Goal: Information Seeking & Learning: Learn about a topic

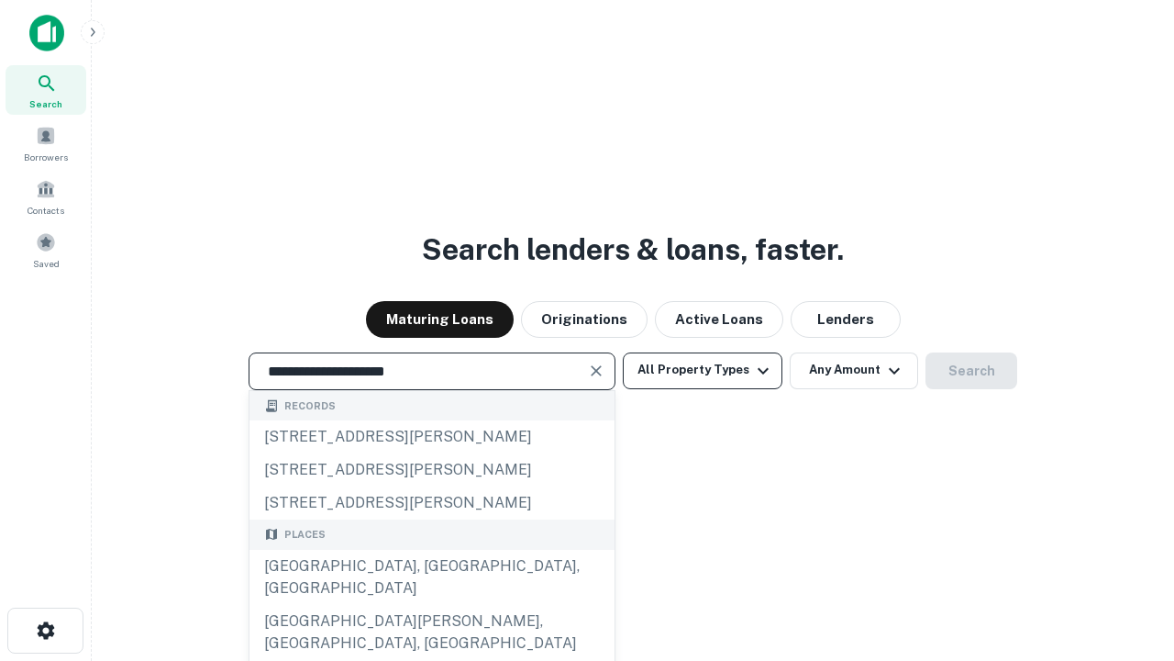
click at [431, 605] on div "[GEOGRAPHIC_DATA], [GEOGRAPHIC_DATA], [GEOGRAPHIC_DATA]" at bounding box center [432, 577] width 365 height 55
click at [703, 370] on button "All Property Types" at bounding box center [703, 370] width 160 height 37
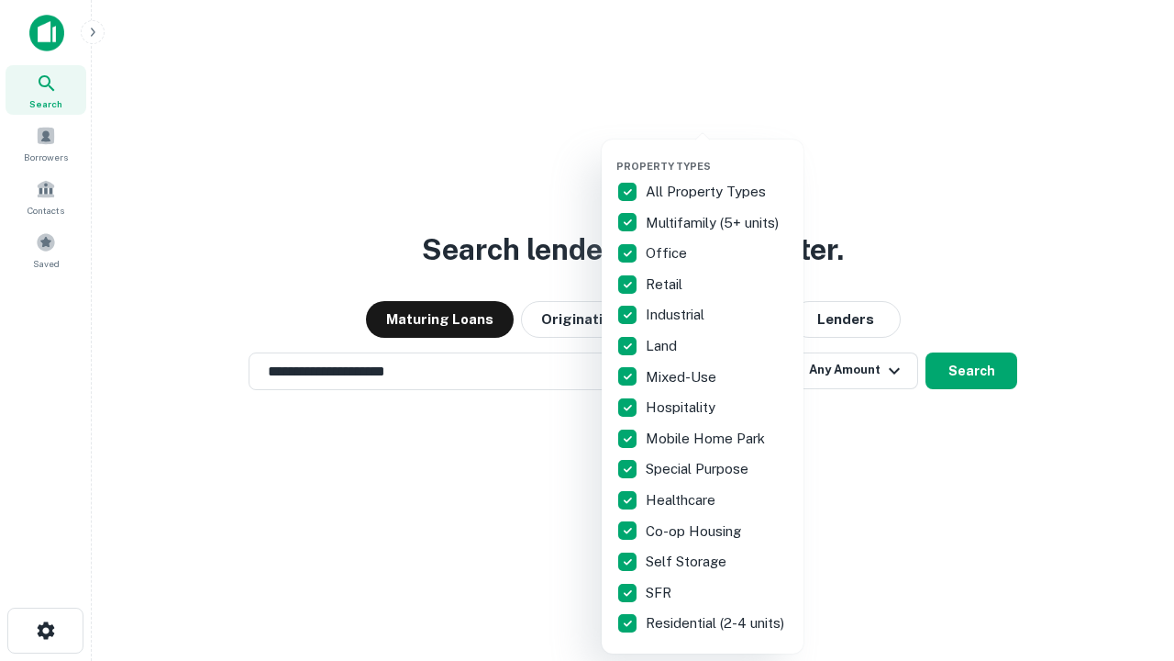
type input "**********"
click at [717, 154] on button "button" at bounding box center [718, 154] width 202 height 1
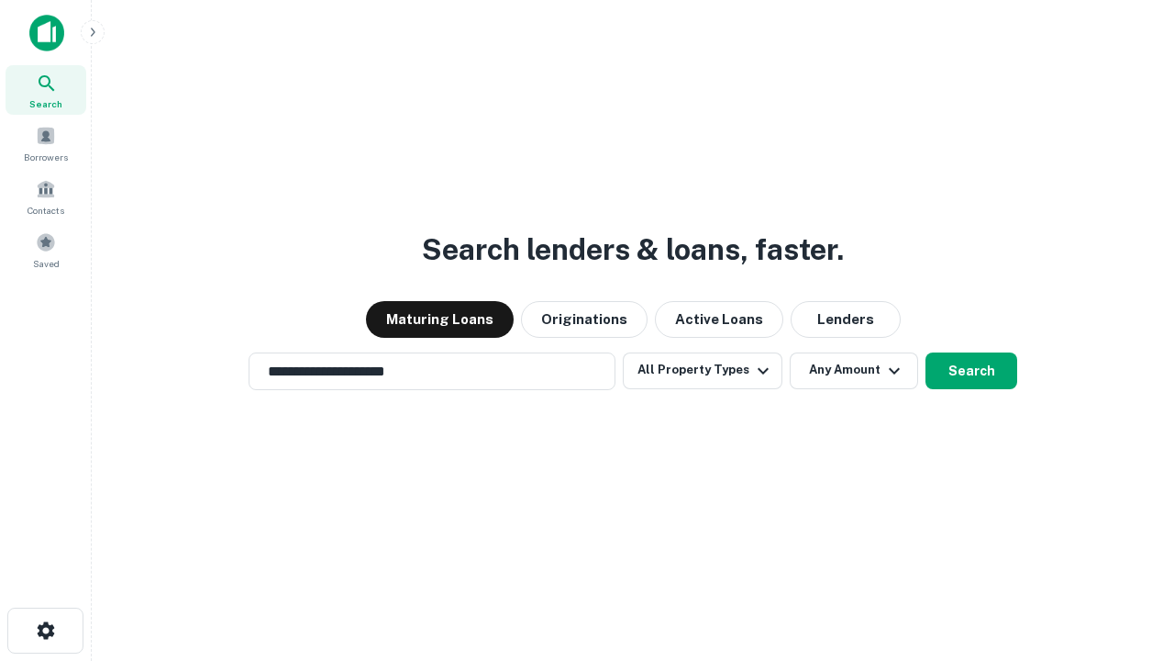
scroll to position [28, 0]
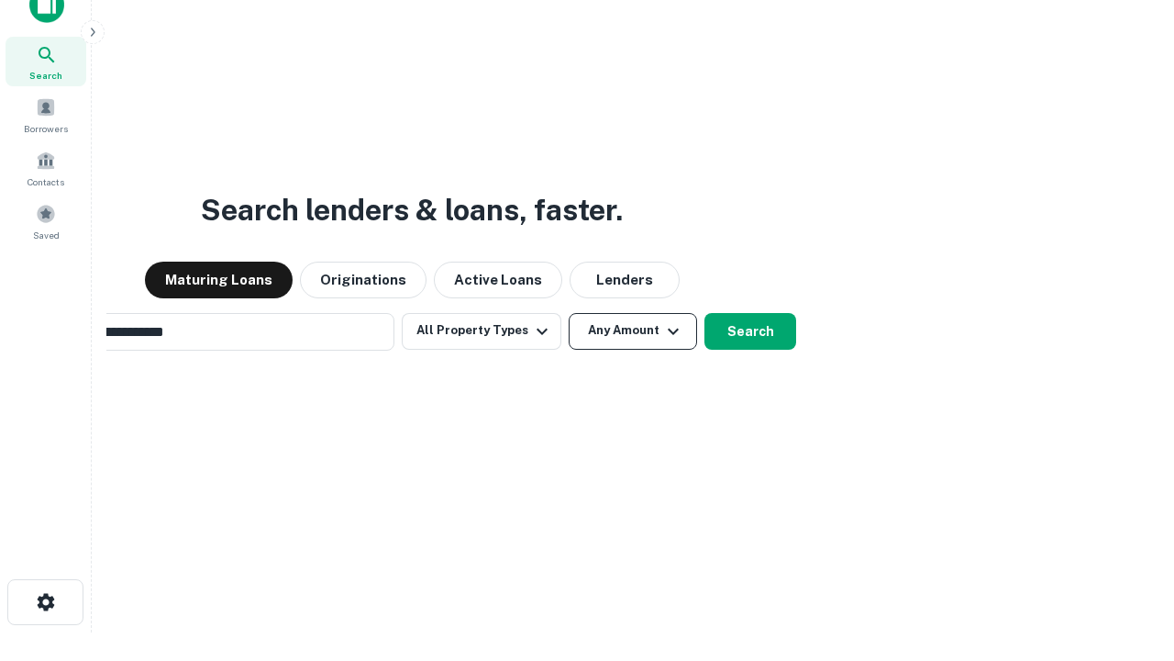
click at [569, 313] on button "Any Amount" at bounding box center [633, 331] width 128 height 37
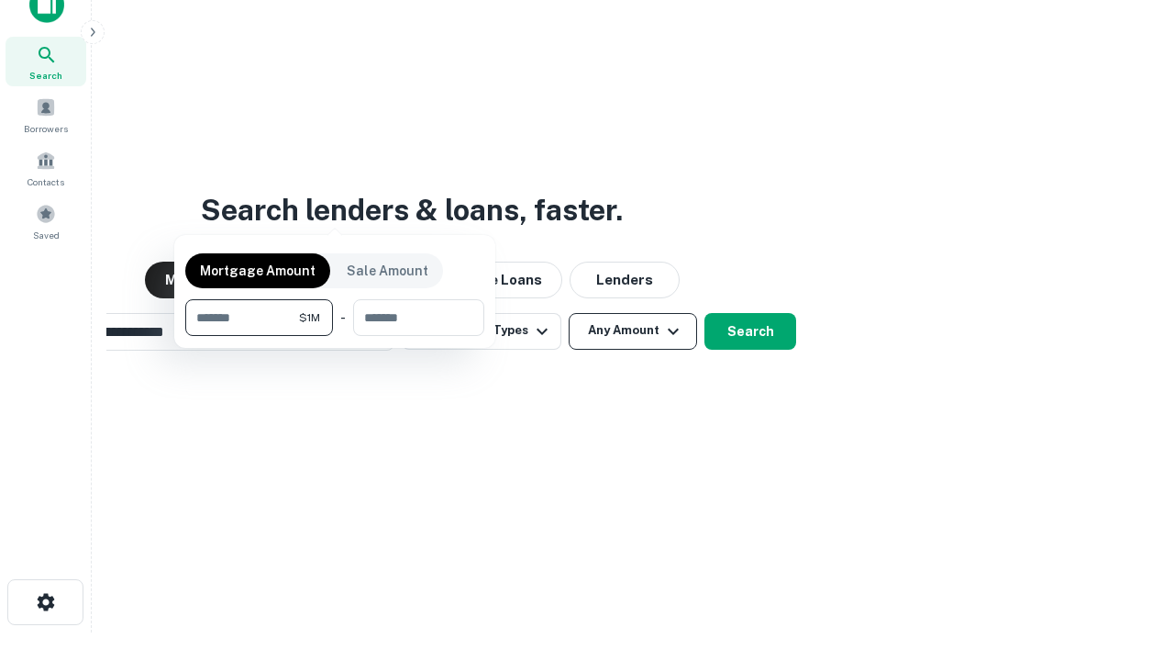
scroll to position [29, 0]
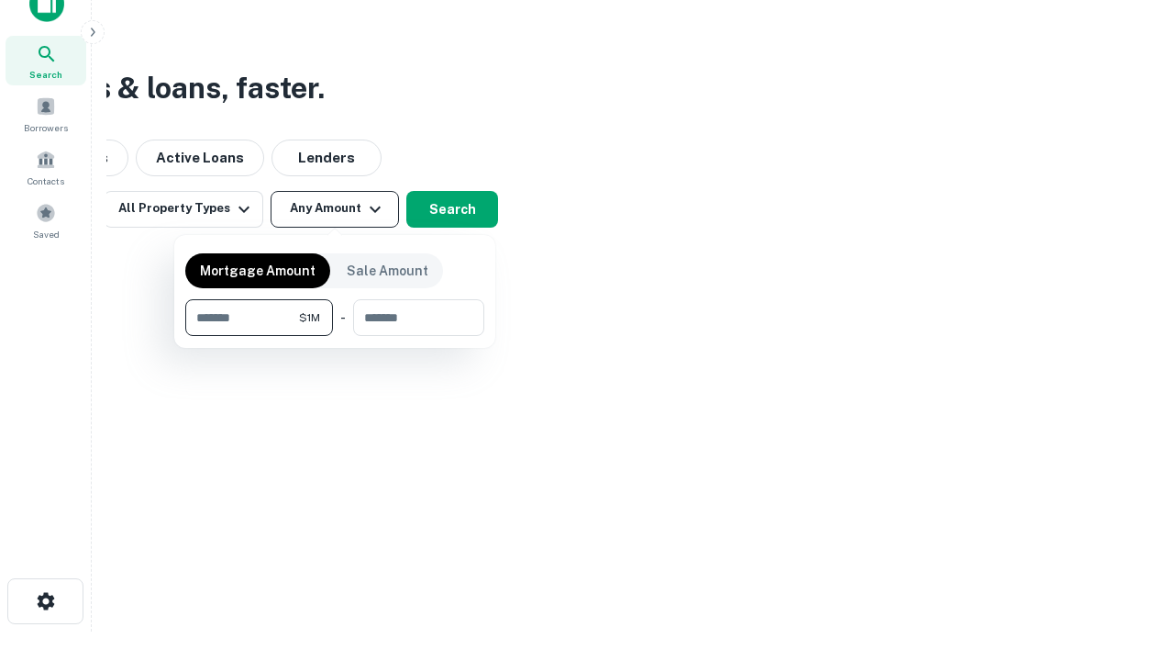
type input "*******"
click at [335, 336] on button "button" at bounding box center [334, 336] width 299 height 1
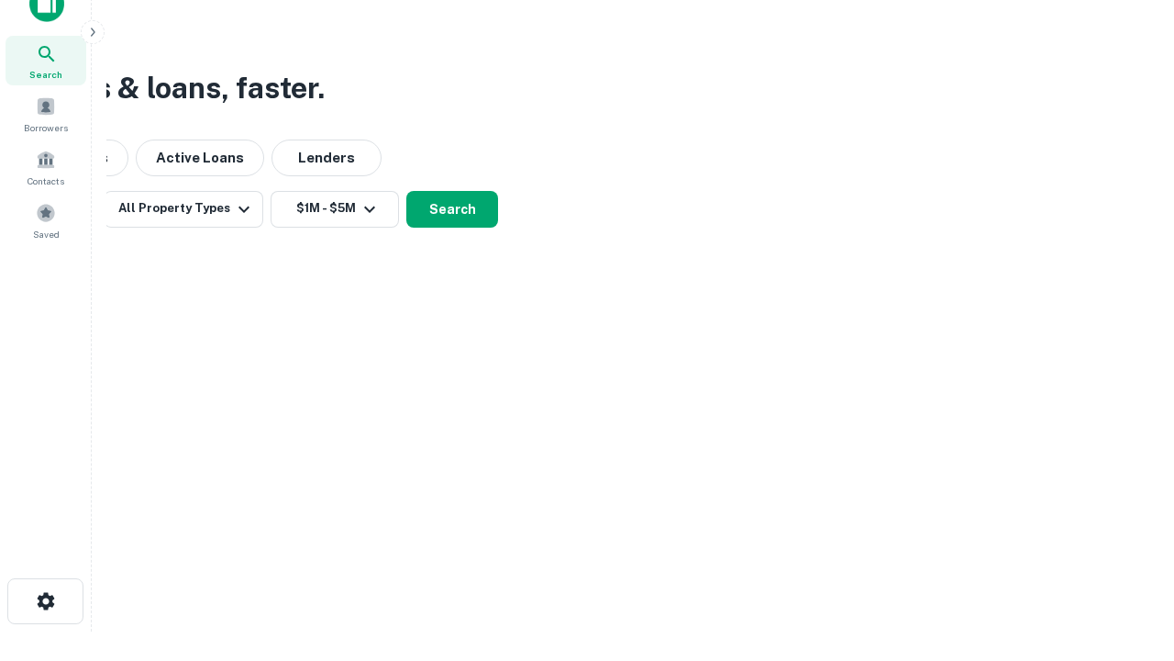
scroll to position [11, 339]
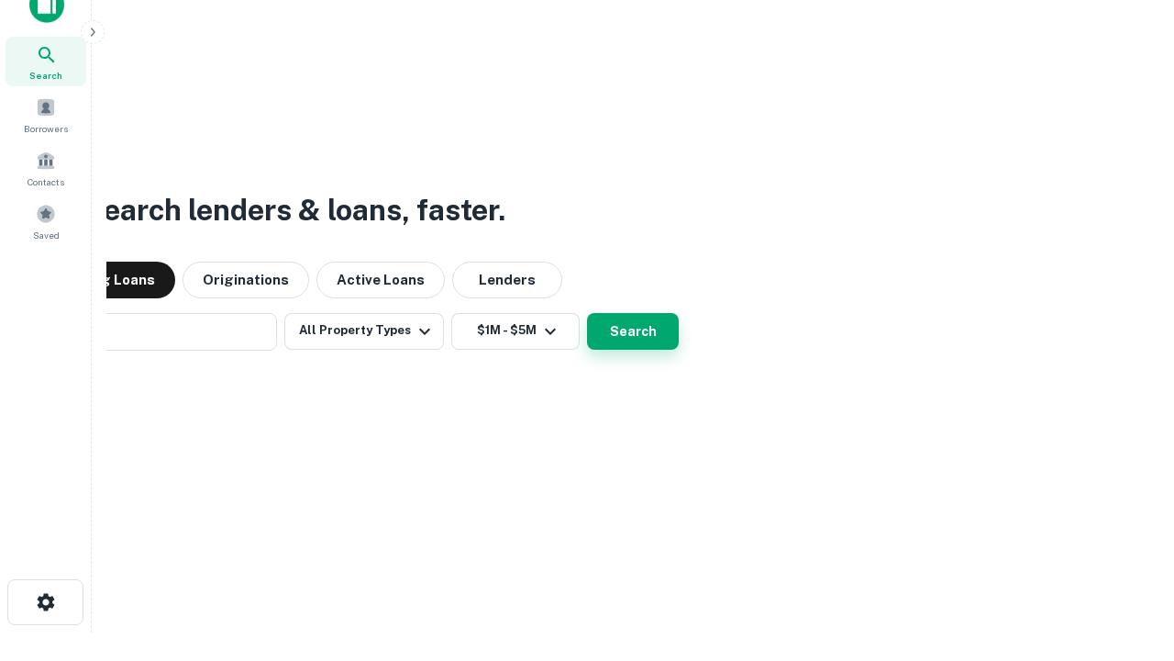
click at [587, 313] on button "Search" at bounding box center [633, 331] width 92 height 37
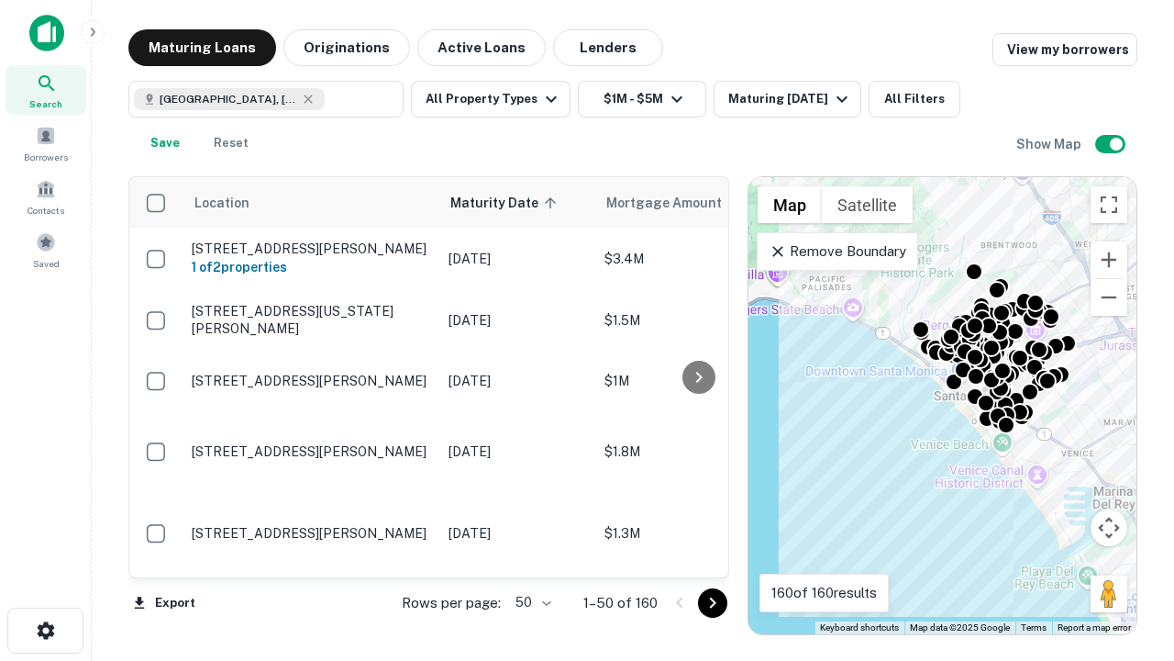
click at [530, 602] on body "Search Borrowers Contacts Saved Maturing Loans Originations Active Loans Lender…" at bounding box center [587, 330] width 1174 height 661
click at [531, 556] on li "25" at bounding box center [531, 555] width 53 height 33
